Goal: Participate in discussion

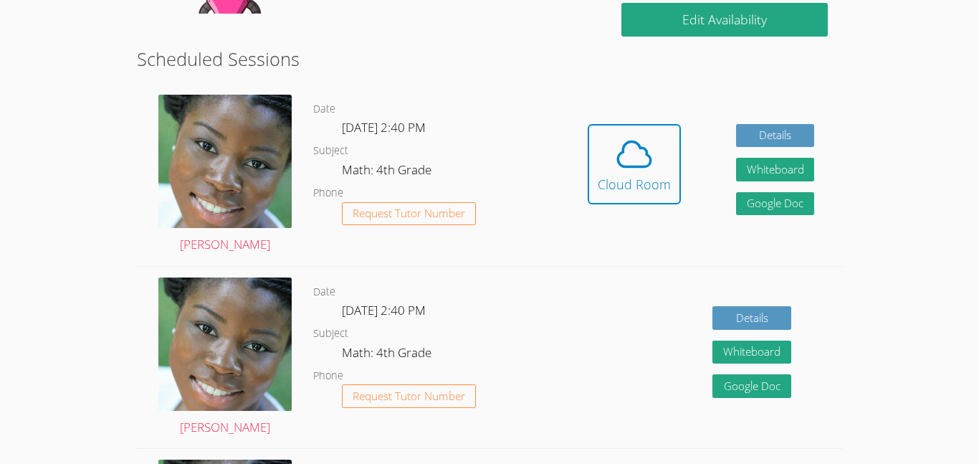
scroll to position [371, 0]
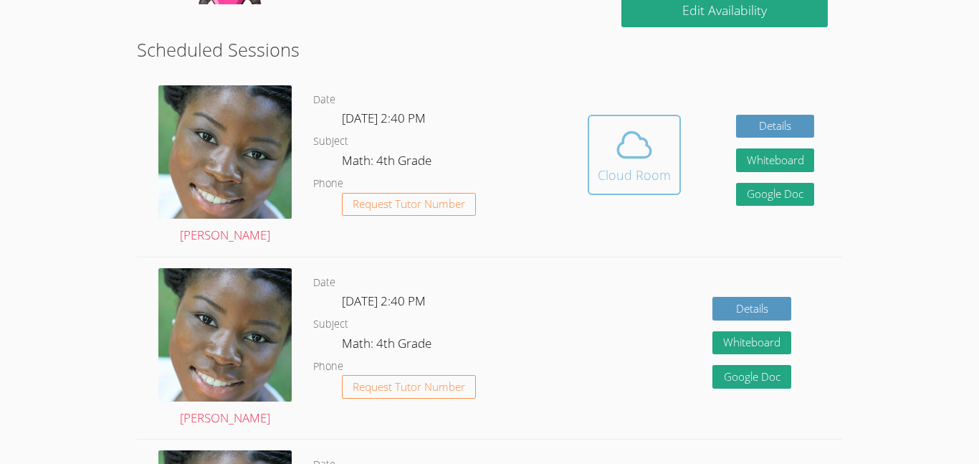
click at [641, 174] on div "Cloud Room" at bounding box center [634, 175] width 73 height 20
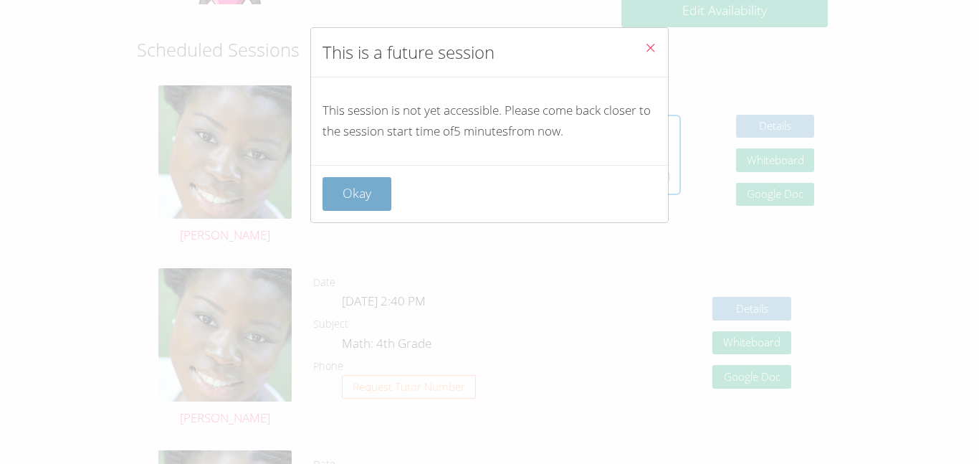
click at [373, 187] on button "Okay" at bounding box center [356, 194] width 69 height 34
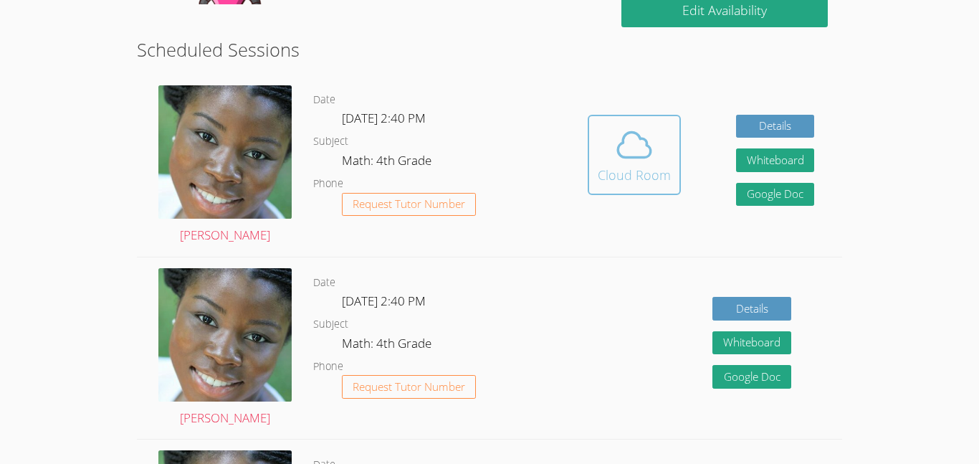
click at [628, 184] on div "Cloud Room" at bounding box center [634, 175] width 73 height 20
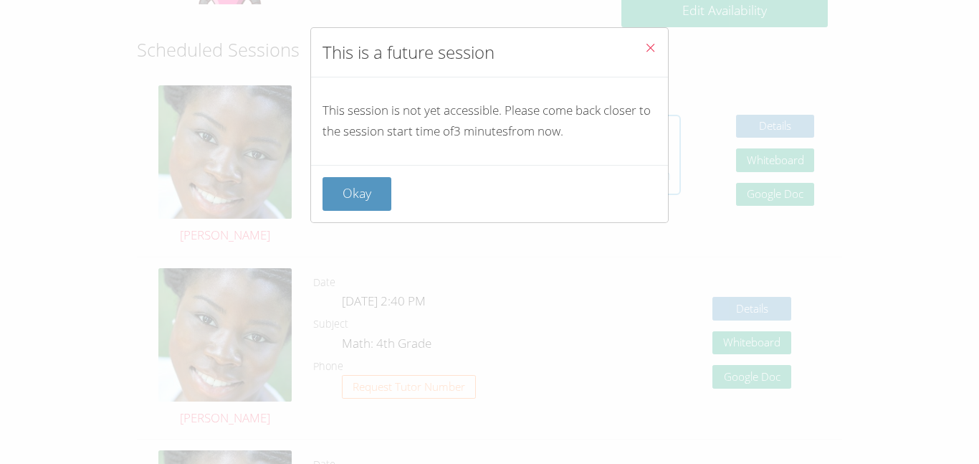
click at [628, 184] on div "Okay" at bounding box center [489, 194] width 334 height 34
click at [339, 186] on button "Okay" at bounding box center [356, 194] width 69 height 34
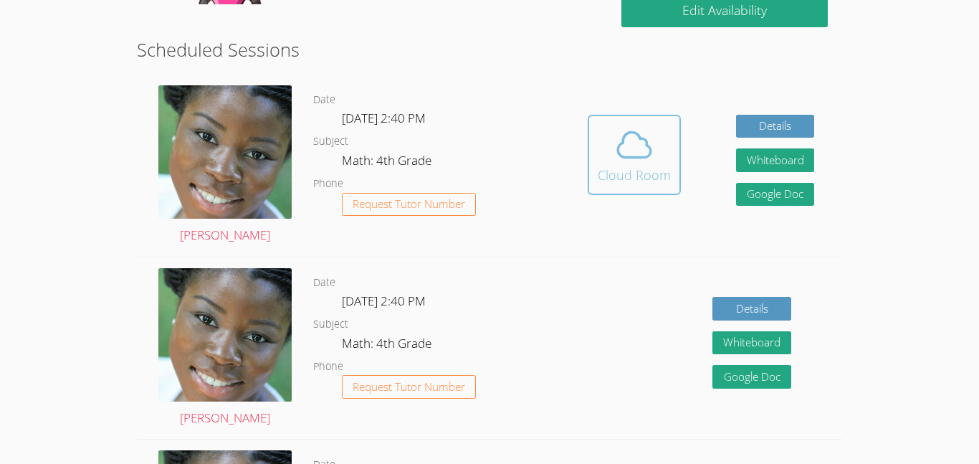
click at [623, 144] on icon at bounding box center [634, 145] width 40 height 40
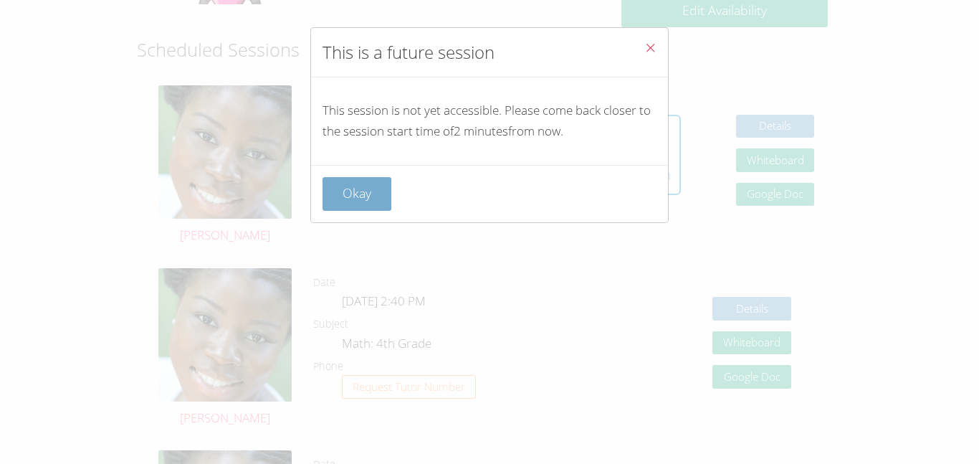
click at [330, 194] on button "Okay" at bounding box center [356, 194] width 69 height 34
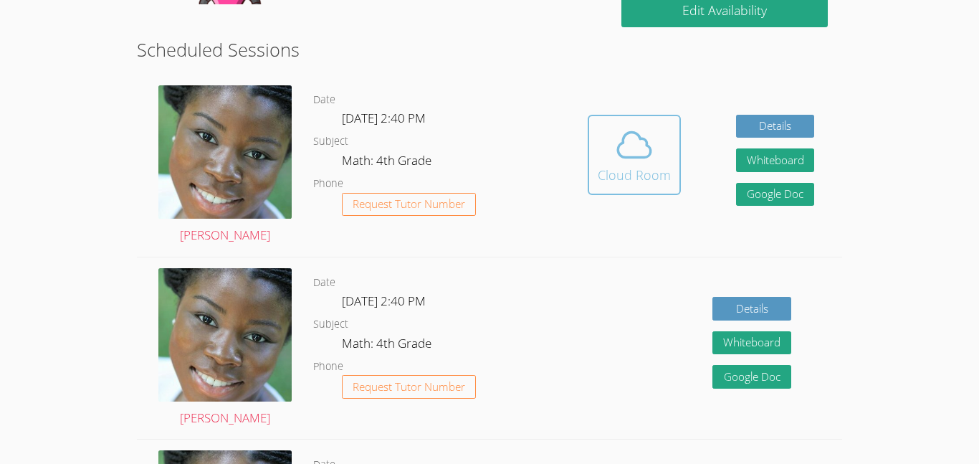
click at [645, 150] on icon at bounding box center [634, 145] width 40 height 40
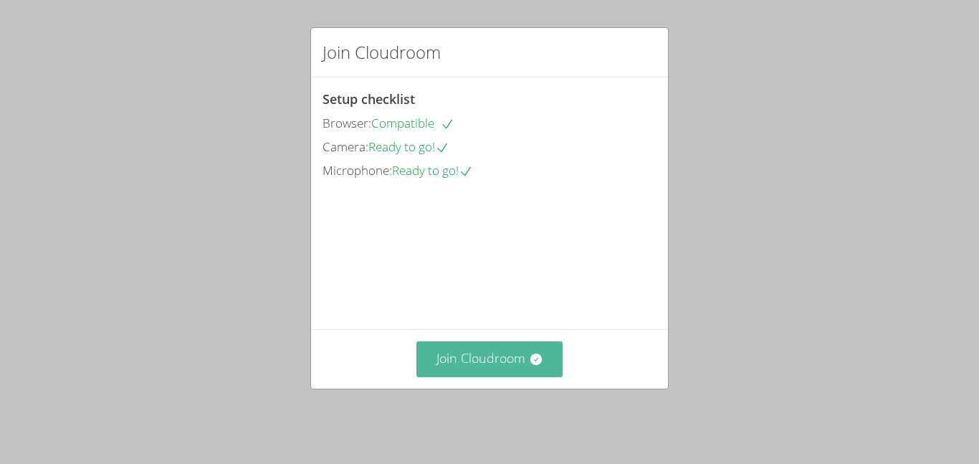
click at [513, 365] on button "Join Cloudroom" at bounding box center [489, 358] width 147 height 35
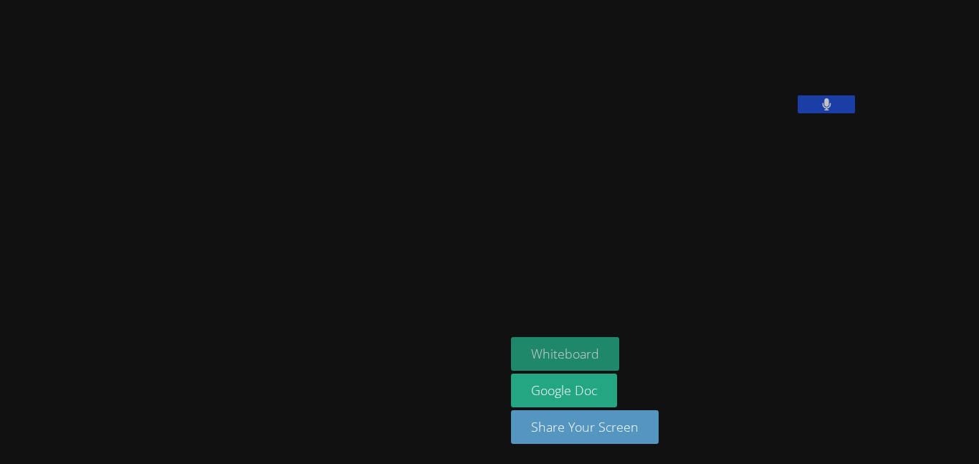
click at [522, 367] on button "Whiteboard" at bounding box center [565, 354] width 108 height 34
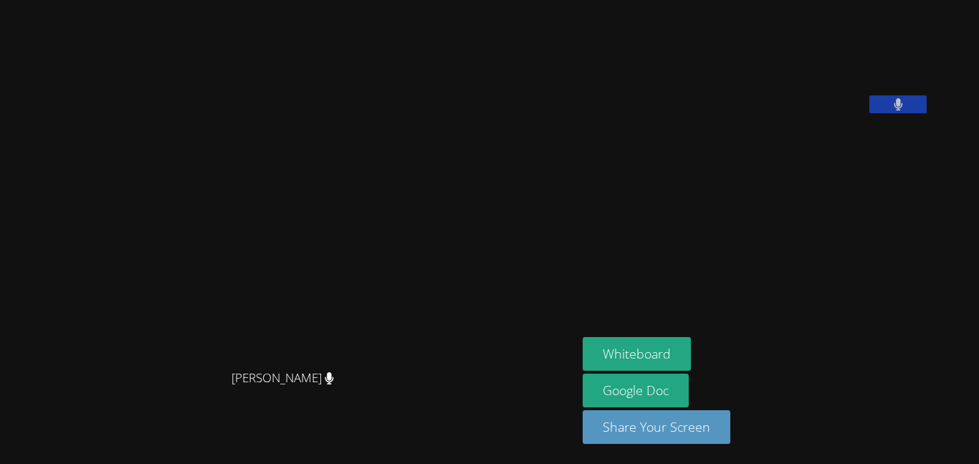
click at [902, 110] on icon at bounding box center [898, 104] width 9 height 12
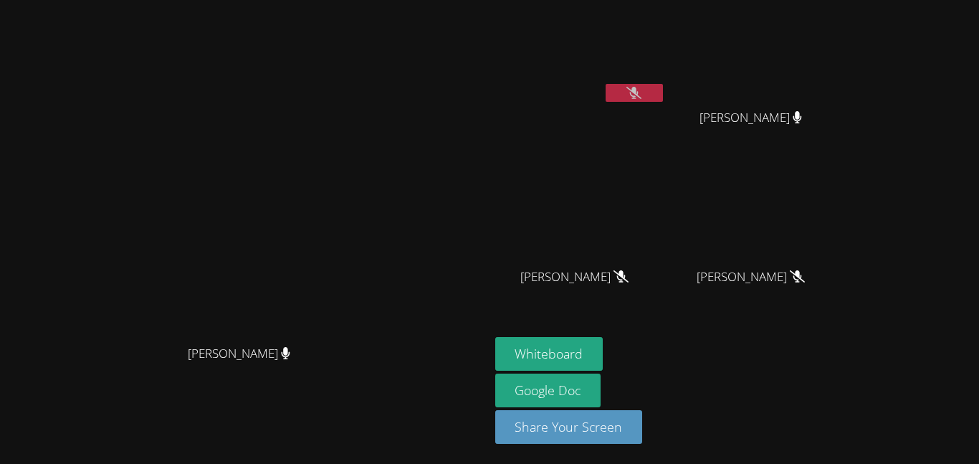
click at [663, 95] on button at bounding box center [634, 93] width 57 height 18
click at [663, 96] on button at bounding box center [634, 93] width 57 height 18
click at [663, 95] on button at bounding box center [634, 93] width 57 height 18
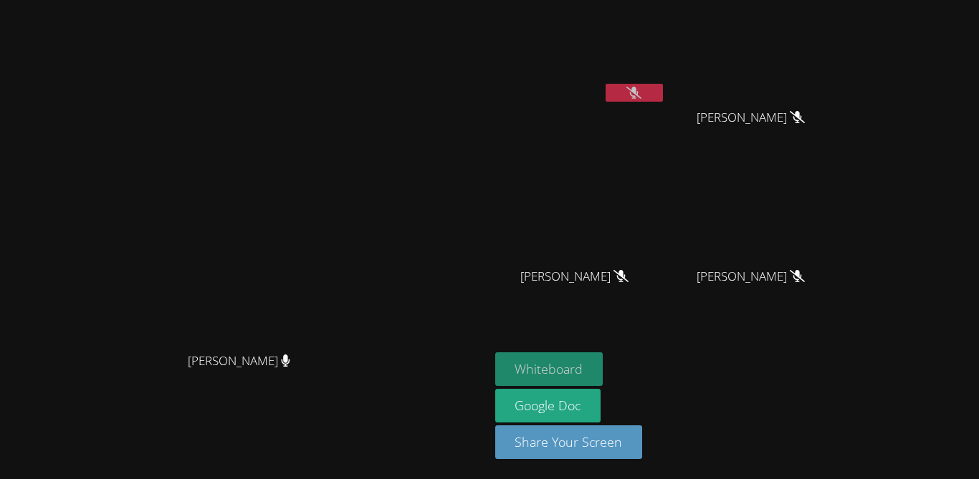
click at [641, 95] on icon at bounding box center [633, 93] width 15 height 12
click at [641, 87] on icon at bounding box center [633, 93] width 15 height 12
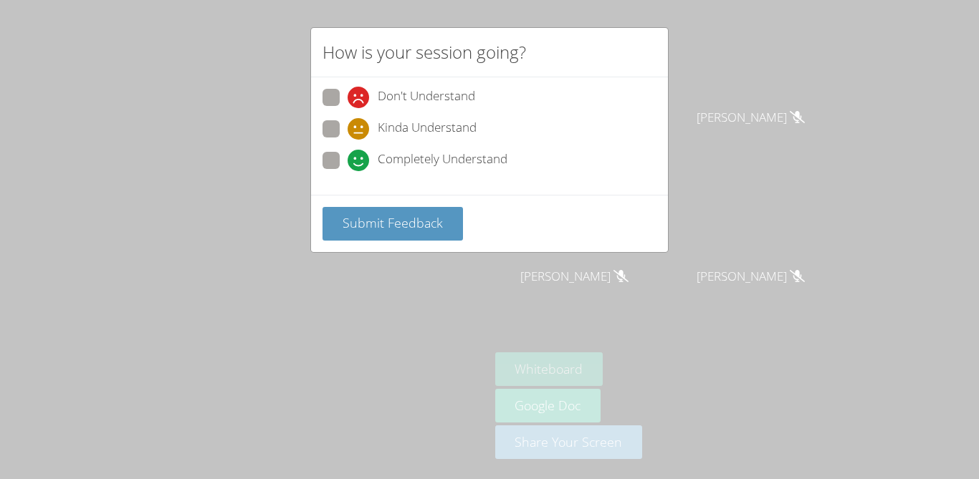
click at [455, 131] on span "Kinda Understand" at bounding box center [427, 128] width 99 height 21
click at [360, 131] on input "Kinda Understand" at bounding box center [354, 126] width 12 height 12
radio input "true"
click at [454, 232] on button "Submit Feedback" at bounding box center [392, 224] width 140 height 34
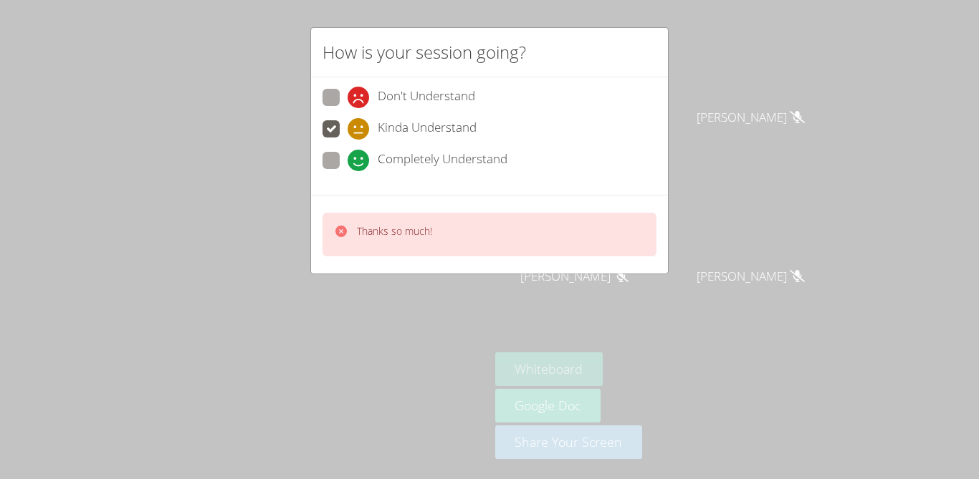
click at [352, 163] on video at bounding box center [244, 211] width 215 height 269
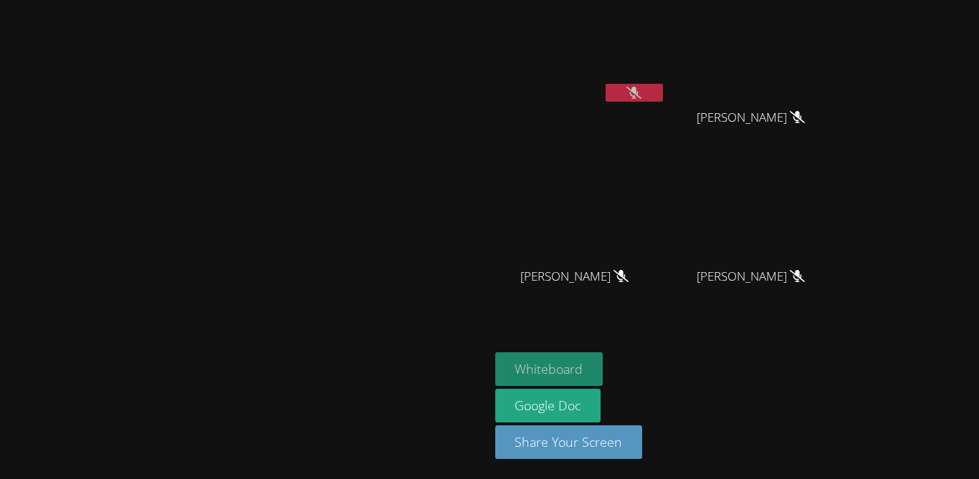
click at [663, 92] on button at bounding box center [634, 93] width 57 height 18
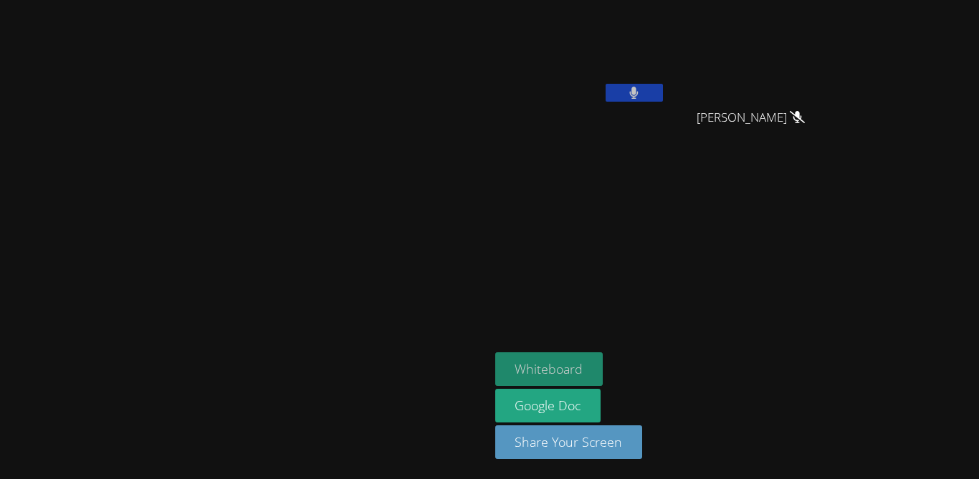
click at [603, 386] on button "Whiteboard" at bounding box center [549, 370] width 108 height 34
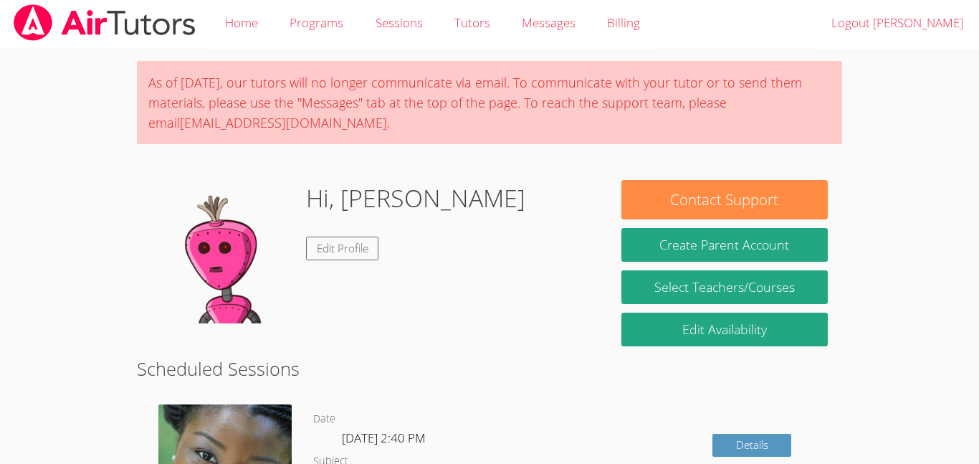
scroll to position [23, 0]
